Goal: Transaction & Acquisition: Purchase product/service

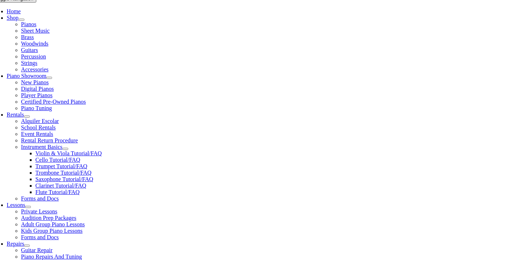
scroll to position [152, 0]
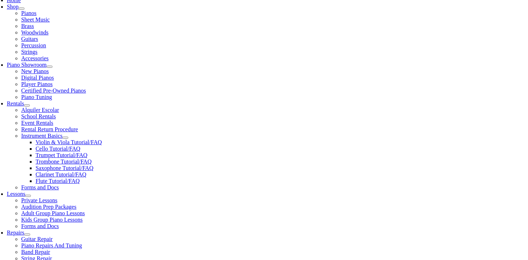
scroll to position [160, 0]
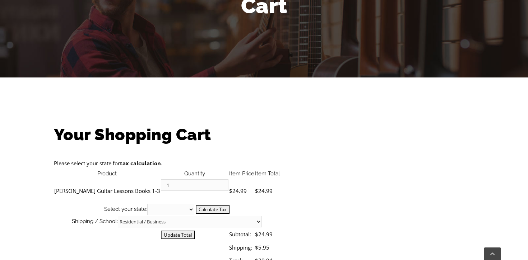
scroll to position [117, 0]
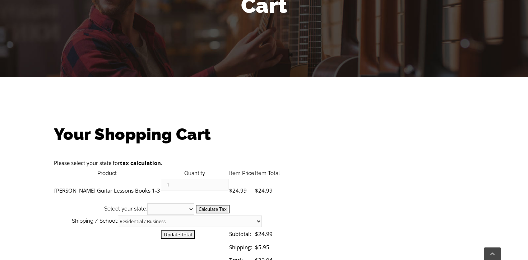
click at [194, 204] on select "Alabama Alaska Arizona Arkansas California Colorado Connecticut Delaware D. C. …" at bounding box center [170, 209] width 47 height 11
select select "UT"
click at [194, 204] on select "Alabama Alaska Arizona Arkansas California Colorado Connecticut Delaware D. C. …" at bounding box center [170, 209] width 47 height 11
click at [195, 231] on input "Update Total" at bounding box center [178, 235] width 34 height 9
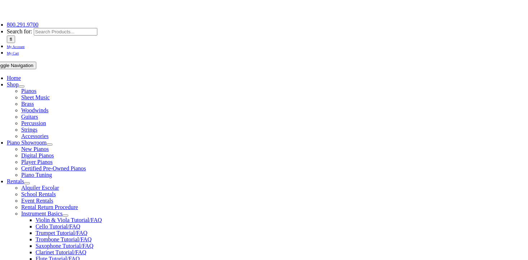
scroll to position [84, 0]
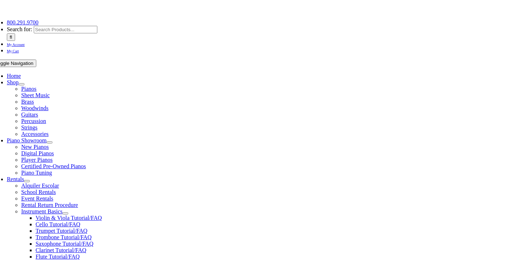
select select "UT"
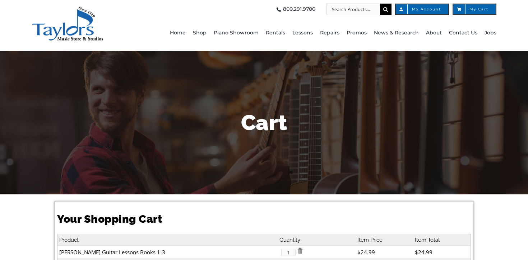
select select "UT"
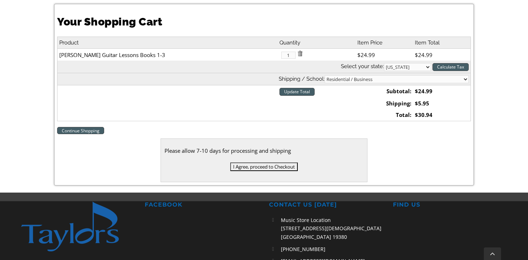
scroll to position [199, 0]
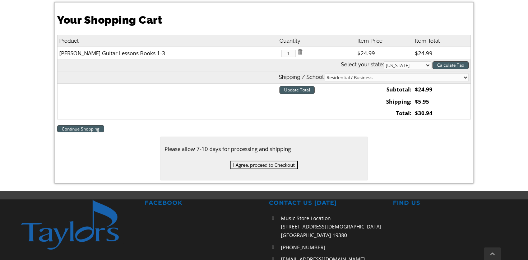
click at [298, 169] on input "I Agree, proceed to Checkout" at bounding box center [264, 165] width 68 height 9
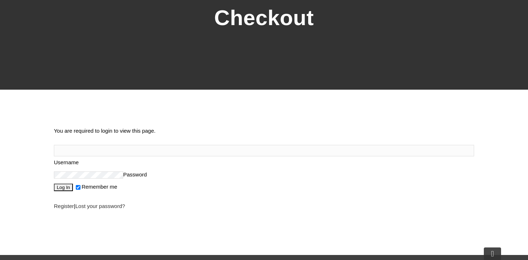
scroll to position [107, 0]
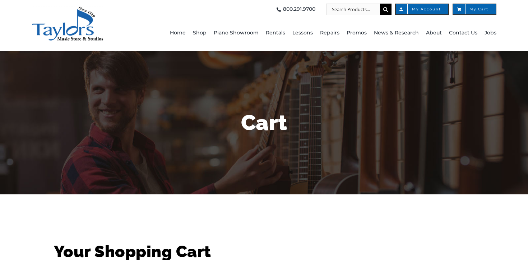
select select "UT"
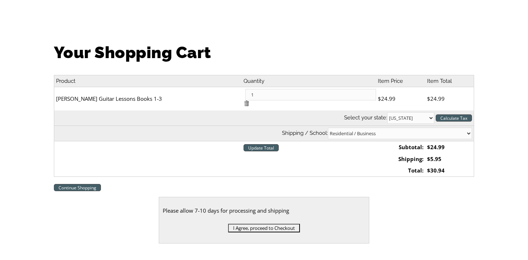
click at [282, 224] on input "I Agree, proceed to Checkout" at bounding box center [264, 228] width 72 height 9
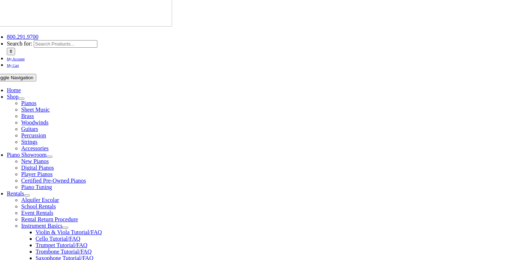
scroll to position [79, 0]
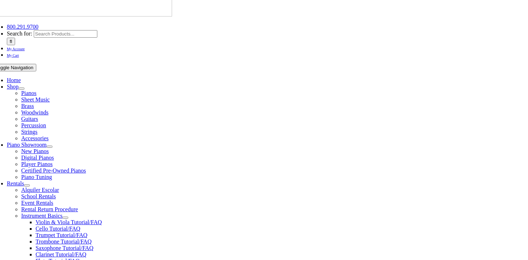
type input "[EMAIL_ADDRESS][DOMAIN_NAME]"
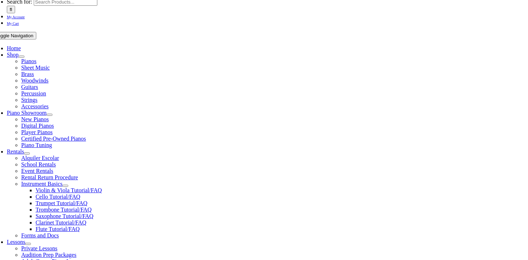
scroll to position [113, 0]
